Goal: Task Accomplishment & Management: Manage account settings

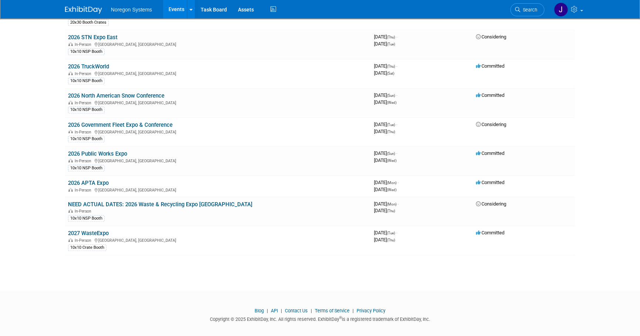
scroll to position [943, 0]
click at [101, 229] on link "2027 WasteExpo" at bounding box center [88, 232] width 41 height 7
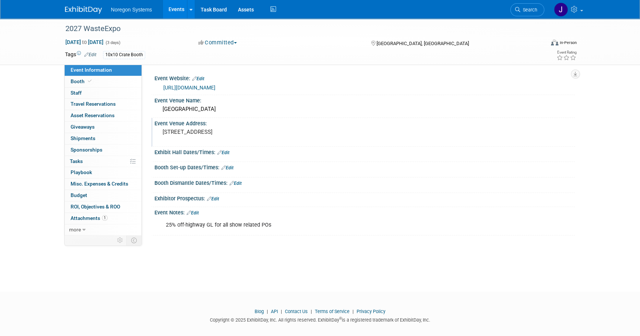
click at [281, 130] on pre "3150 Paradise Rd, Las Vegas, NV 89109" at bounding box center [242, 132] width 159 height 7
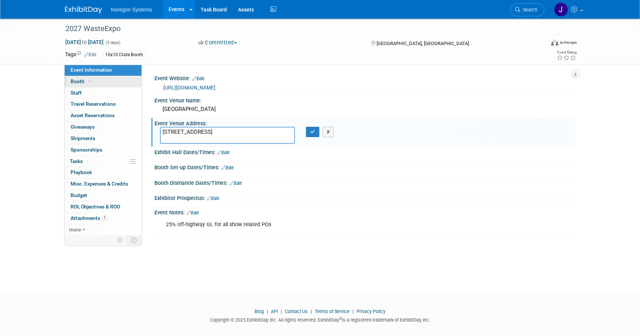
click at [85, 81] on span "Booth" at bounding box center [82, 81] width 23 height 6
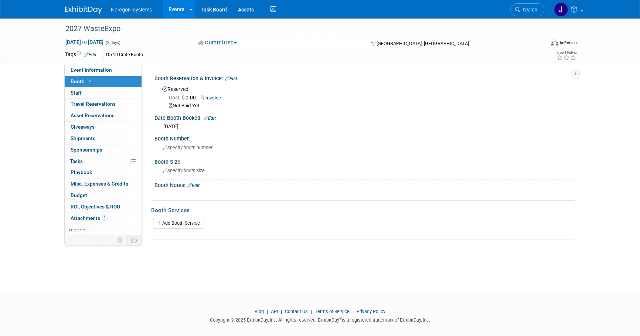
click at [216, 118] on link "Edit" at bounding box center [210, 118] width 12 height 5
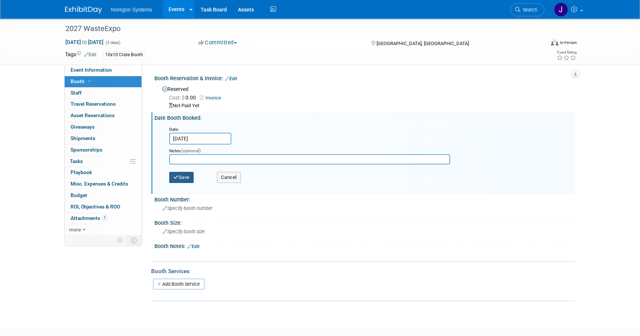
click at [181, 180] on button "Save" at bounding box center [181, 177] width 24 height 11
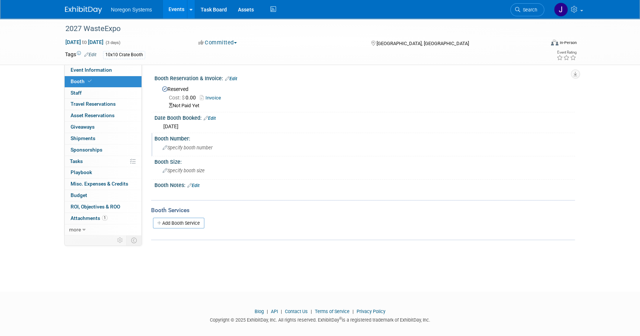
click at [190, 145] on span "Specify booth number" at bounding box center [188, 148] width 50 height 6
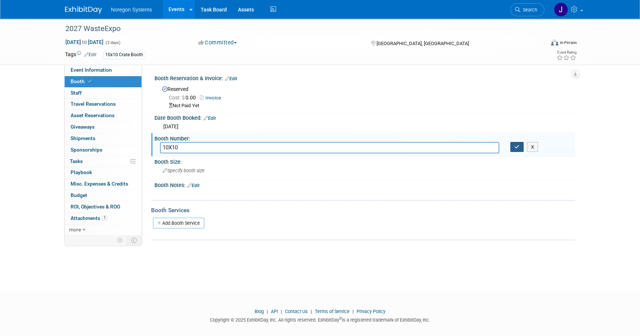
type input "10X10"
click at [518, 151] on button "button" at bounding box center [516, 147] width 13 height 10
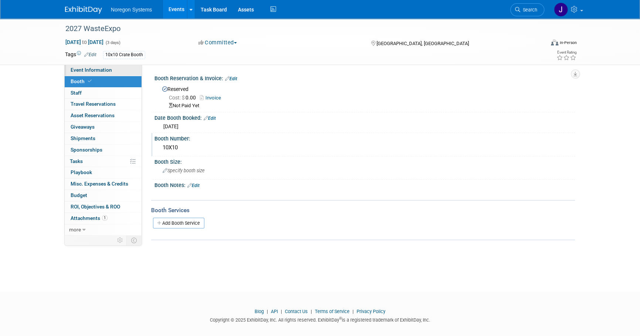
click at [129, 70] on link "Event Information" at bounding box center [103, 70] width 77 height 11
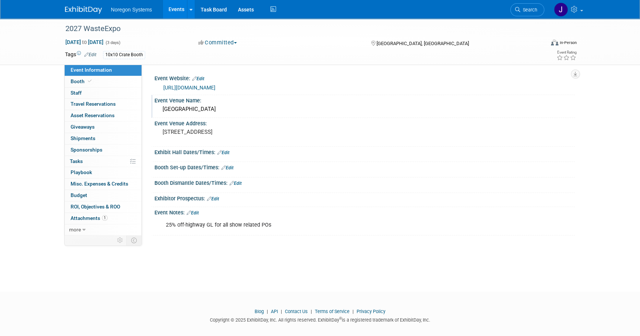
click at [244, 111] on div "Las Vegas Convention Center" at bounding box center [365, 109] width 410 height 11
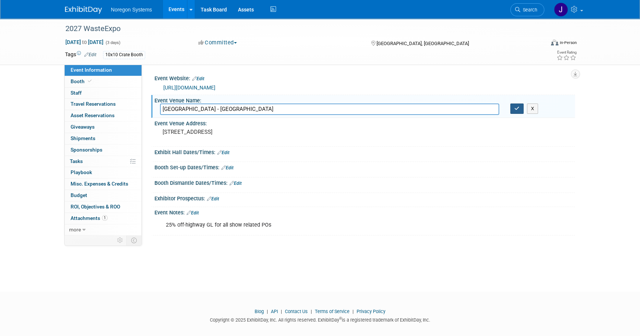
type input "Las Vegas Convention Center - West Halls"
click at [517, 111] on button "button" at bounding box center [516, 109] width 13 height 10
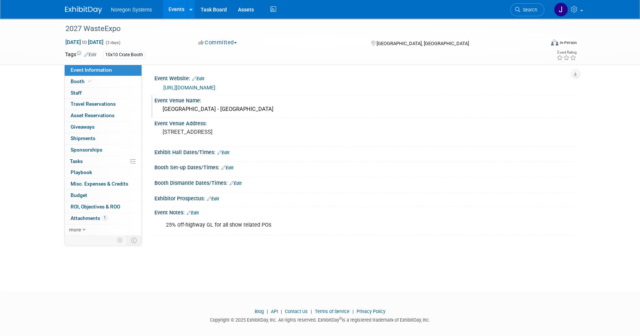
click at [86, 11] on img at bounding box center [83, 9] width 37 height 7
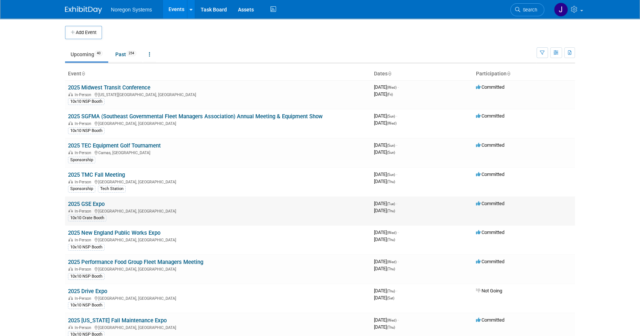
drag, startPoint x: 95, startPoint y: 202, endPoint x: 108, endPoint y: 200, distance: 13.2
click at [95, 202] on link "2025 GSE Expo" at bounding box center [86, 204] width 37 height 7
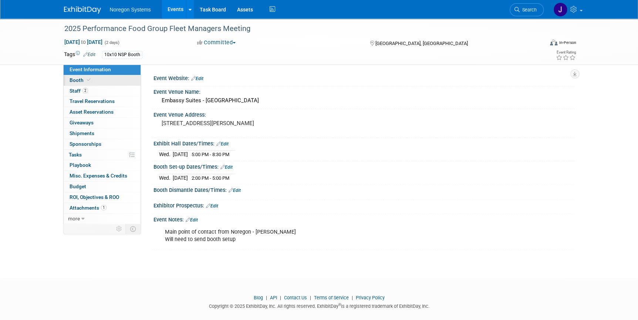
click at [123, 81] on link "Booth" at bounding box center [102, 80] width 77 height 10
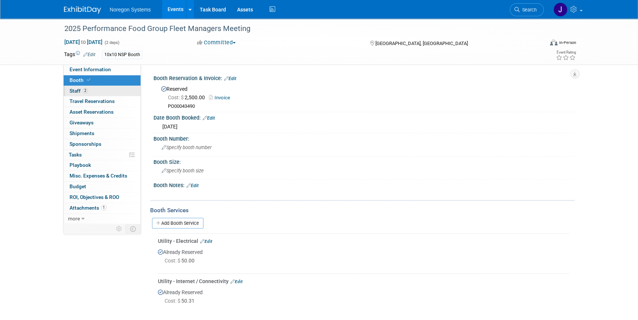
click at [118, 93] on link "2 Staff 2" at bounding box center [102, 91] width 77 height 10
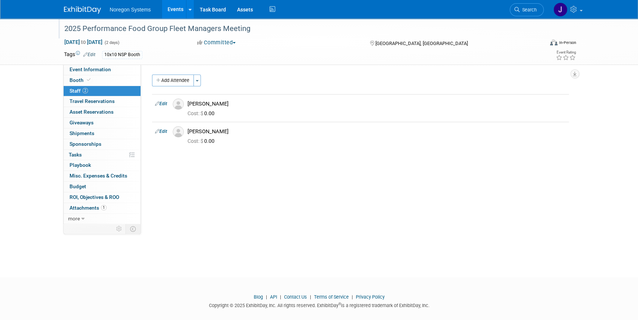
drag, startPoint x: 84, startPoint y: 26, endPoint x: 250, endPoint y: 30, distance: 166.8
click at [250, 30] on div "2025 Performance Food Group Fleet Managers Meeting" at bounding box center [297, 28] width 471 height 13
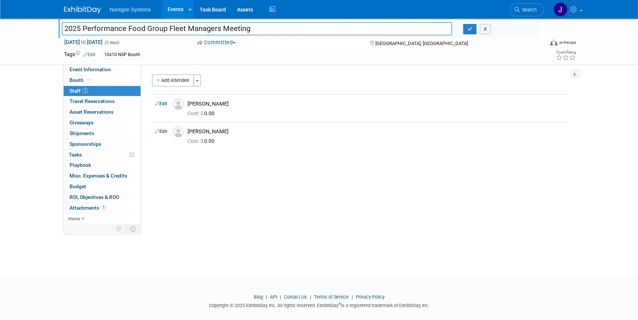
click at [255, 29] on input "2025 Performance Food Group Fleet Managers Meeting" at bounding box center [257, 28] width 390 height 13
drag, startPoint x: 244, startPoint y: 30, endPoint x: 85, endPoint y: 30, distance: 159.7
click at [85, 30] on input "2025 Performance Food Group Fleet Managers Meeting" at bounding box center [257, 28] width 390 height 13
drag, startPoint x: 235, startPoint y: 229, endPoint x: 241, endPoint y: 207, distance: 22.2
click at [235, 229] on div "2025 Performance Food Group Fleet Managers Meeting 2025 Performance Food Group …" at bounding box center [319, 141] width 638 height 246
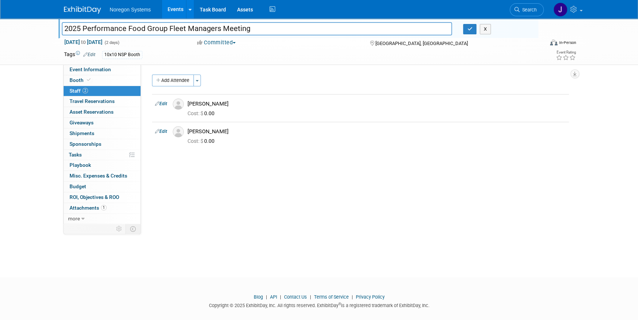
click at [229, 250] on div "2025 Performance Food Group Fleet Managers Meeting 2025 Performance Food Group …" at bounding box center [319, 141] width 638 height 246
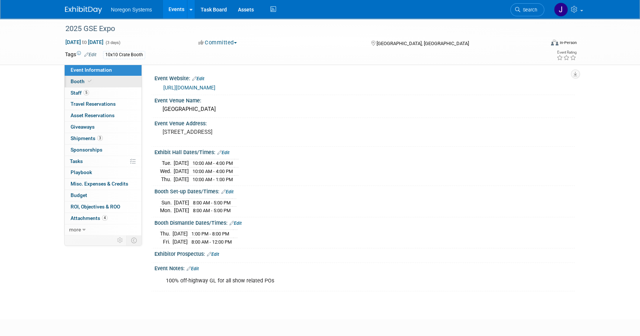
click at [107, 85] on link "Booth" at bounding box center [103, 81] width 77 height 11
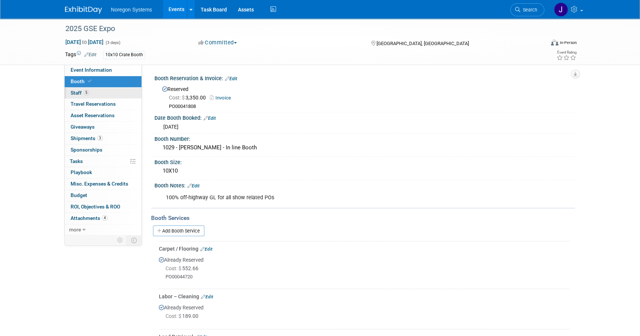
click at [104, 94] on link "5 Staff 5" at bounding box center [103, 93] width 77 height 11
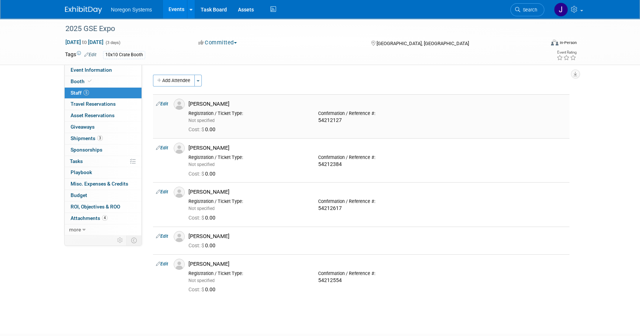
click at [180, 106] on img at bounding box center [179, 104] width 11 height 11
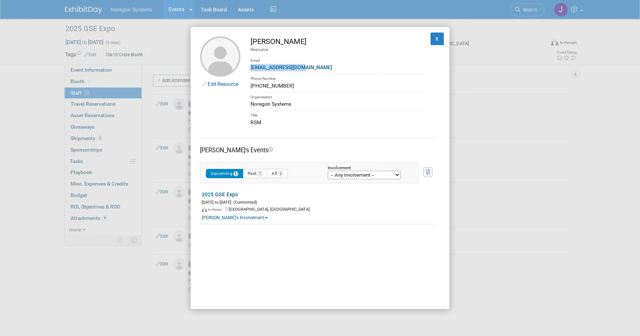
drag, startPoint x: 314, startPoint y: 69, endPoint x: 251, endPoint y: 68, distance: 63.2
click at [251, 68] on div "Bmolnar@noregon.com" at bounding box center [338, 68] width 174 height 8
copy link "Bmolnar@noregon.com"
drag, startPoint x: 432, startPoint y: 43, endPoint x: 600, endPoint y: 118, distance: 183.8
click at [437, 43] on button "X" at bounding box center [437, 39] width 13 height 13
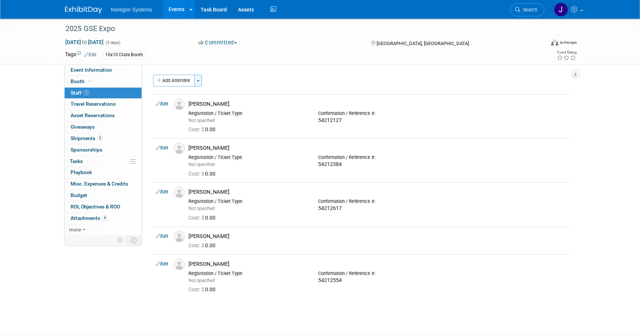
drag, startPoint x: 98, startPoint y: 65, endPoint x: 197, endPoint y: 85, distance: 101.8
click at [98, 65] on link "Event Information" at bounding box center [103, 70] width 77 height 11
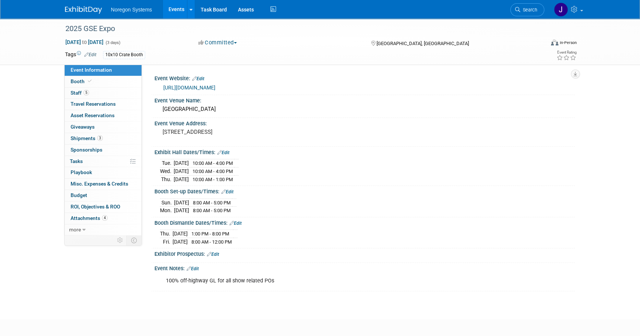
click at [92, 7] on img at bounding box center [83, 9] width 37 height 7
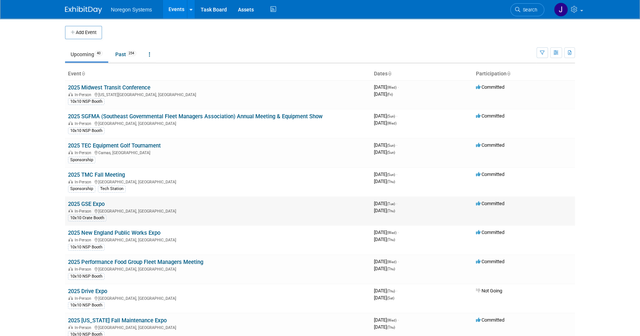
click at [89, 199] on td "2025 GSE Expo In-Person [GEOGRAPHIC_DATA], [GEOGRAPHIC_DATA] 10x10 Crate Booth" at bounding box center [218, 211] width 306 height 29
click at [90, 202] on link "2025 GSE Expo" at bounding box center [86, 204] width 37 height 7
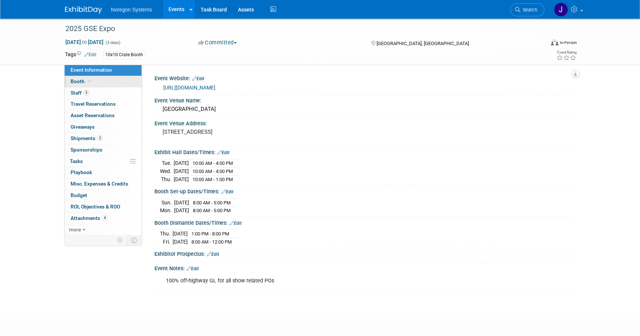
click at [137, 82] on link "Booth" at bounding box center [103, 81] width 77 height 11
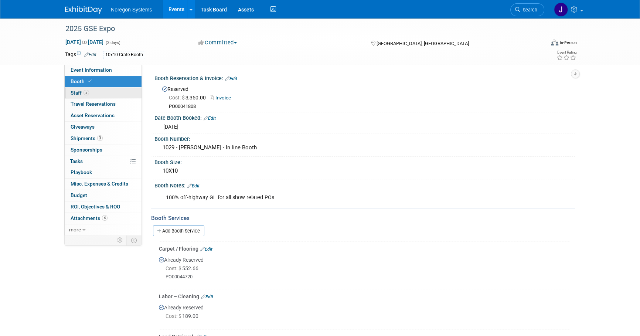
click at [118, 94] on link "5 Staff 5" at bounding box center [103, 93] width 77 height 11
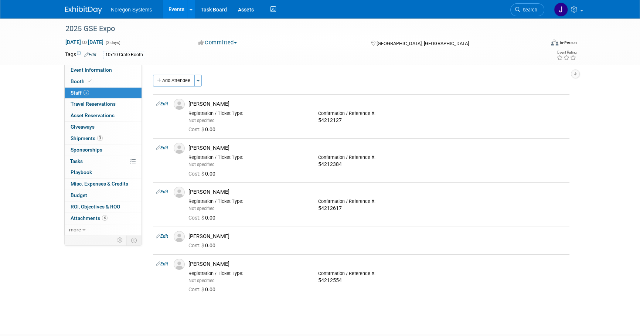
click at [90, 6] on link at bounding box center [88, 6] width 46 height 6
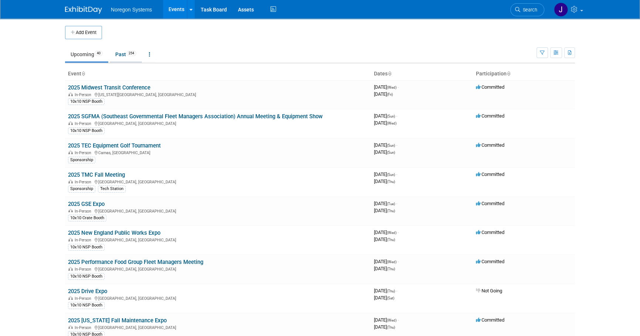
click at [118, 51] on link "Past 254" at bounding box center [126, 54] width 32 height 14
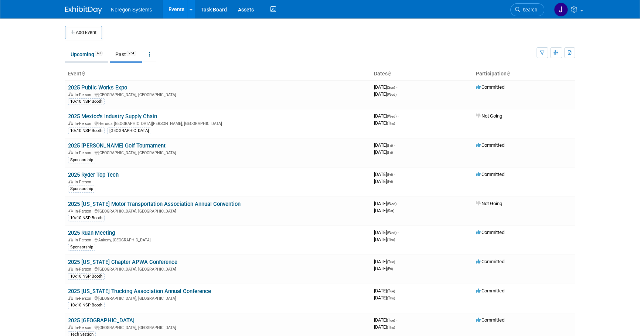
click at [86, 52] on link "Upcoming 40" at bounding box center [86, 54] width 43 height 14
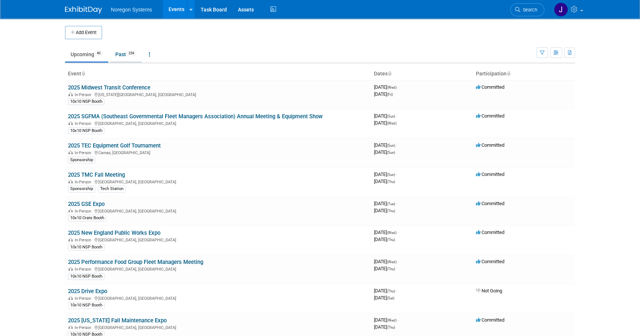
click at [121, 55] on link "Past 254" at bounding box center [126, 54] width 32 height 14
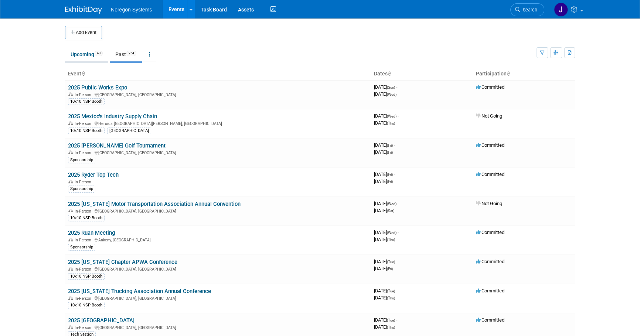
click at [78, 57] on link "Upcoming 40" at bounding box center [86, 54] width 43 height 14
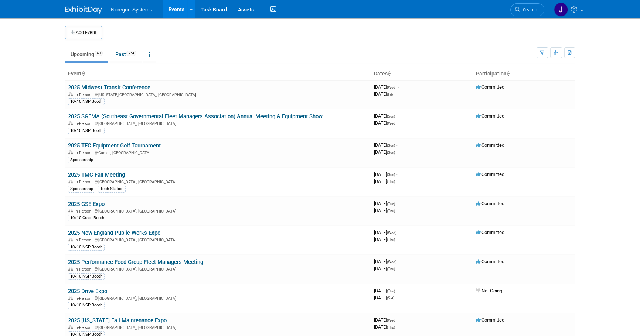
click at [129, 261] on link "2025 Performance Food Group Fleet Managers Meeting" at bounding box center [135, 262] width 135 height 7
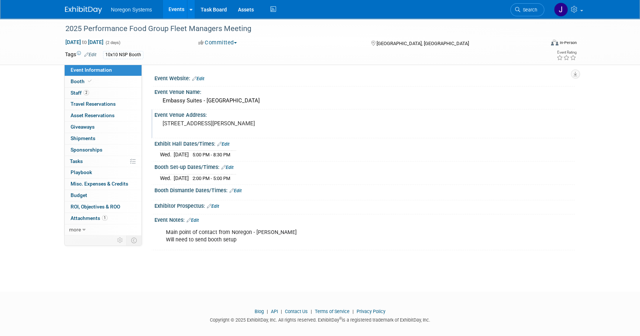
drag, startPoint x: 99, startPoint y: 80, endPoint x: 200, endPoint y: 110, distance: 104.9
click at [100, 80] on link "Booth" at bounding box center [103, 81] width 77 height 11
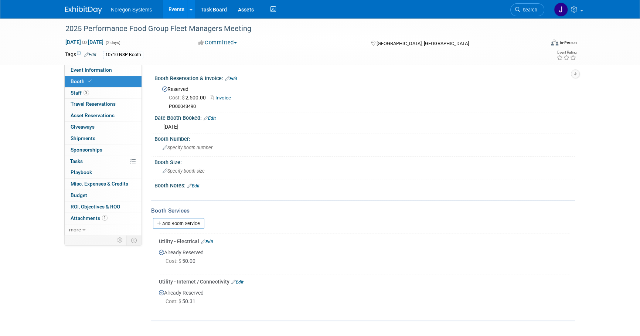
click at [93, 11] on img at bounding box center [83, 9] width 37 height 7
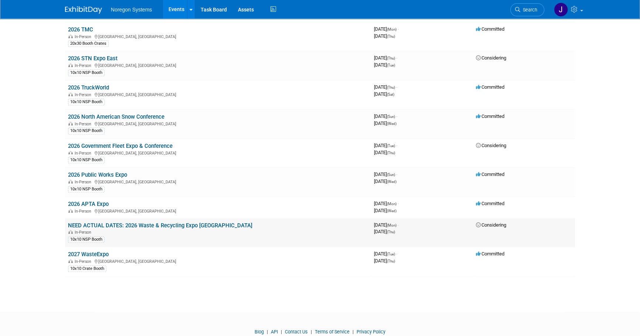
scroll to position [909, 0]
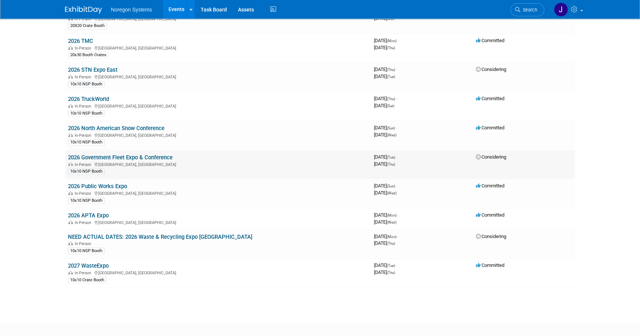
click at [157, 154] on link "2026 Government Fleet Expo & Conference" at bounding box center [120, 157] width 105 height 7
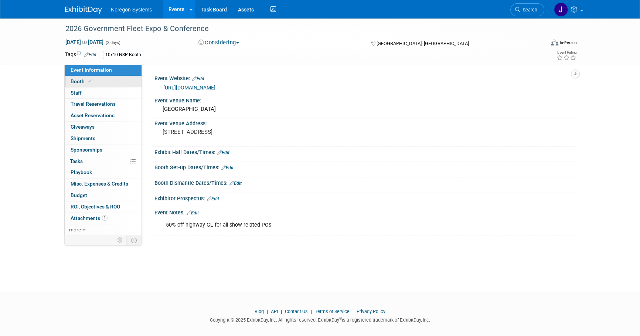
click at [93, 84] on link "Booth" at bounding box center [103, 81] width 77 height 11
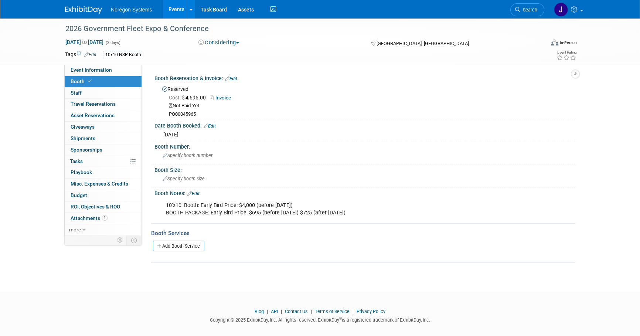
click at [211, 41] on button "Considering" at bounding box center [219, 43] width 46 height 8
click at [241, 55] on link "Committed" at bounding box center [225, 55] width 58 height 10
click at [296, 93] on div "Cost: $ 4,695.00 Invoice Not Paid Yet PO00045965" at bounding box center [365, 105] width 407 height 25
click at [235, 78] on link "Edit" at bounding box center [231, 78] width 12 height 5
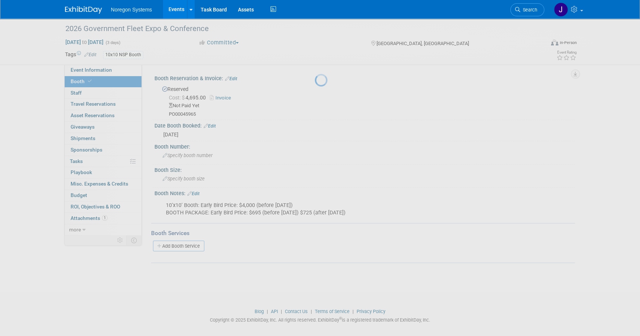
select select "8"
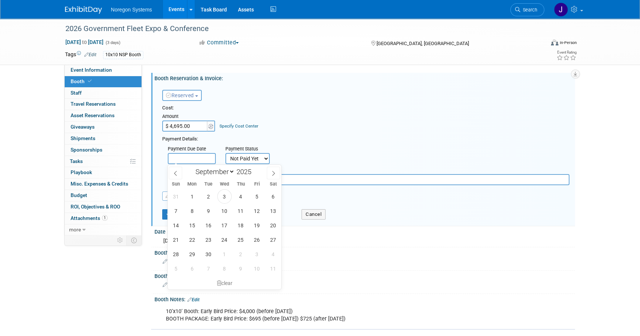
click at [185, 159] on input "text" at bounding box center [192, 158] width 48 height 11
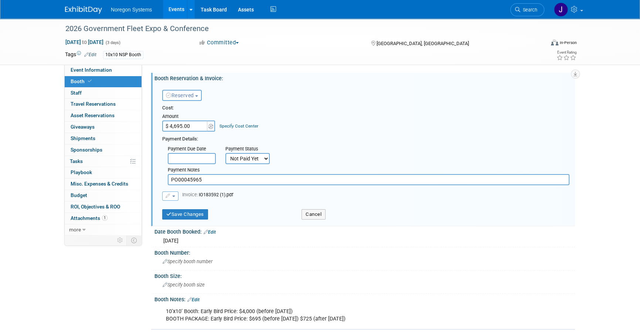
click at [238, 156] on select "Not Paid Yet Partially Paid Paid in Full" at bounding box center [247, 158] width 44 height 11
select select "1"
click at [225, 153] on select "Not Paid Yet Partially Paid Paid in Full" at bounding box center [247, 158] width 44 height 11
click at [337, 122] on div "Cost: Amount $ 4,695.00 Specify Cost Center Cost Center -- Not Specified --" at bounding box center [365, 118] width 407 height 27
click at [198, 216] on button "Save Changes" at bounding box center [185, 214] width 46 height 10
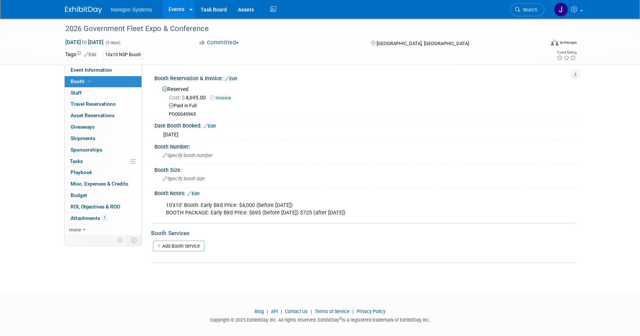
click at [82, 8] on img at bounding box center [83, 9] width 37 height 7
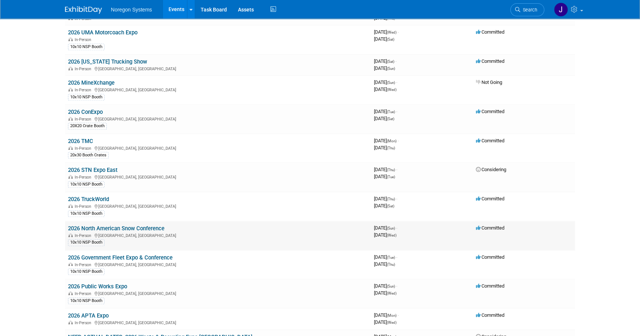
scroll to position [808, 0]
click at [101, 167] on link "2026 STN Expo East" at bounding box center [93, 170] width 50 height 7
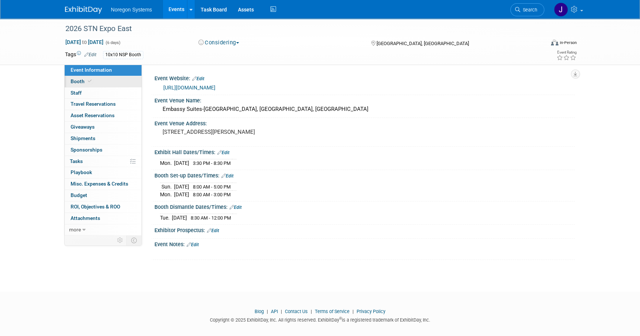
click at [110, 79] on link "Booth" at bounding box center [103, 81] width 77 height 11
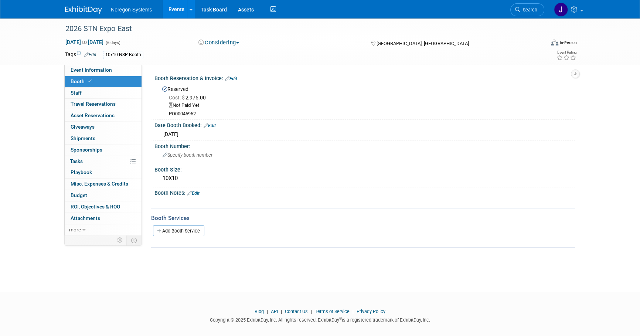
click at [234, 78] on link "Edit" at bounding box center [231, 78] width 12 height 5
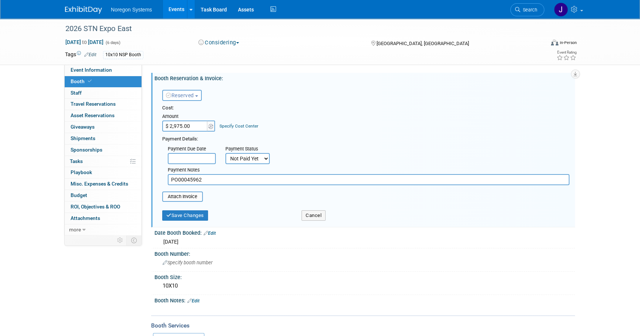
click at [255, 160] on select "Not Paid Yet Partially Paid Paid in Full" at bounding box center [247, 158] width 44 height 11
select select "1"
click at [225, 153] on select "Not Paid Yet Partially Paid Paid in Full" at bounding box center [247, 158] width 44 height 11
click at [400, 116] on div "Cost: Amount $ 2,975.00 Specify Cost Center Cost Center -- Not Specified --" at bounding box center [365, 118] width 407 height 27
type input "C:\fakepath\Receipt CHA1653.pdf"
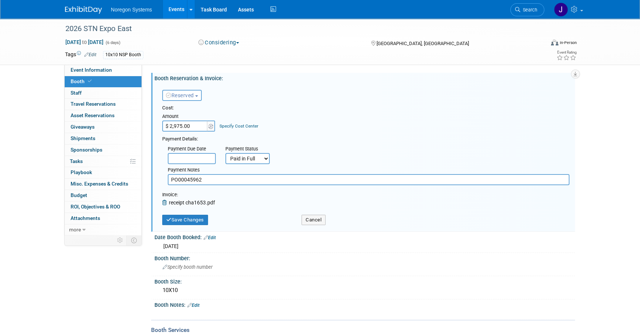
drag, startPoint x: 203, startPoint y: 181, endPoint x: 208, endPoint y: 181, distance: 5.5
click at [203, 181] on input "PO00045962" at bounding box center [369, 179] width 402 height 11
drag, startPoint x: 208, startPoint y: 181, endPoint x: 159, endPoint y: 181, distance: 49.5
click at [159, 181] on div "Payment Due Date Payment Status Not Paid Yet Partially Paid Paid in Full Next P…" at bounding box center [366, 164] width 418 height 43
click at [196, 221] on button "Save Changes" at bounding box center [185, 220] width 46 height 10
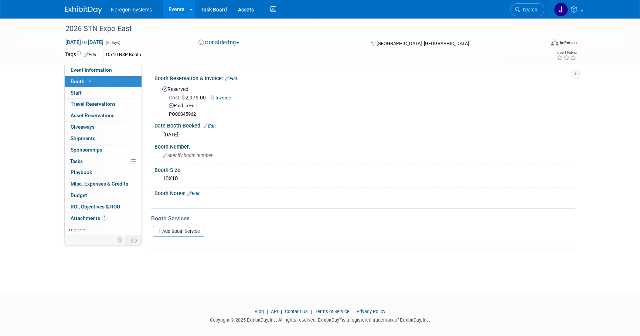
click at [83, 10] on img at bounding box center [83, 9] width 37 height 7
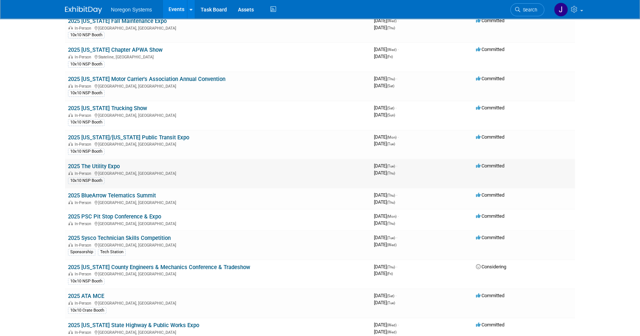
scroll to position [302, 0]
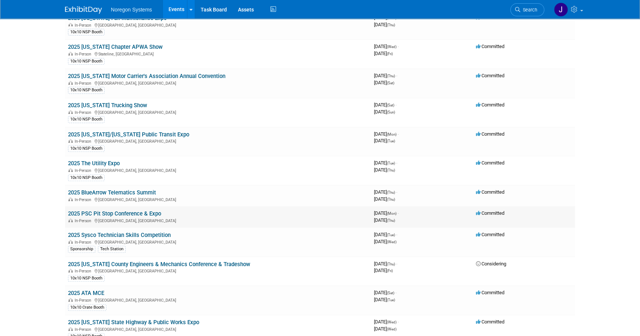
click at [112, 210] on link "2025 PSC Pit Stop Conference & Expo" at bounding box center [114, 213] width 93 height 7
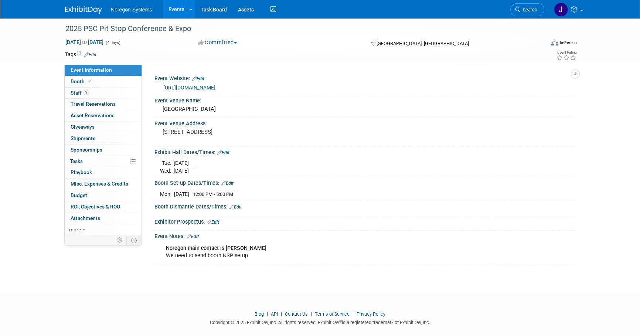
click at [94, 6] on img at bounding box center [83, 9] width 37 height 7
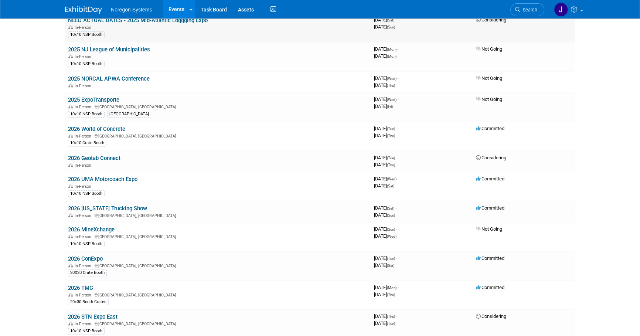
scroll to position [672, 0]
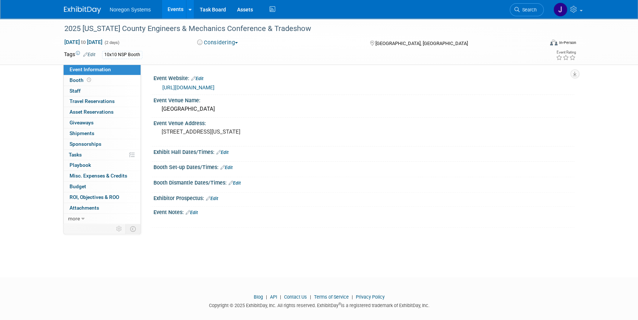
click at [196, 86] on link "https://www.ceao.org/aws/CEAO/pt/sd/calendar/363066/_blank/layout_interior/false" at bounding box center [188, 88] width 52 height 6
click at [214, 88] on link "https://www.ceao.org/aws/CEAO/pt/sd/calendar/363066/_blank/layout_interior/false" at bounding box center [188, 88] width 52 height 6
click at [377, 240] on div "2025 Ohio County Engineers & Mechanics Conference & Tradeshow Oct 23, 2025 to O…" at bounding box center [319, 141] width 638 height 246
